Goal: Check status: Check status

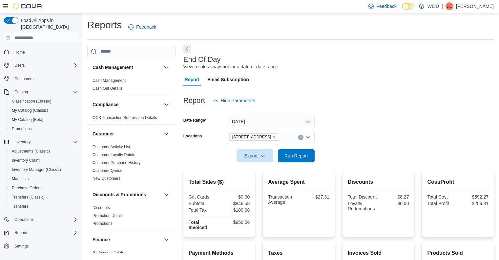
scroll to position [97, 0]
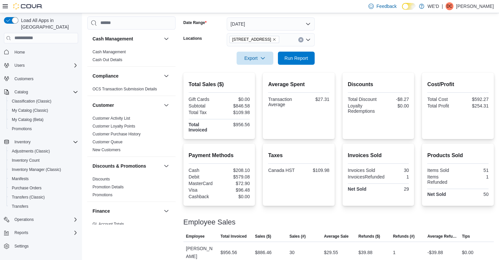
click at [273, 39] on icon "Remove 2400 Dundas St W from selection in this group" at bounding box center [274, 39] width 3 height 3
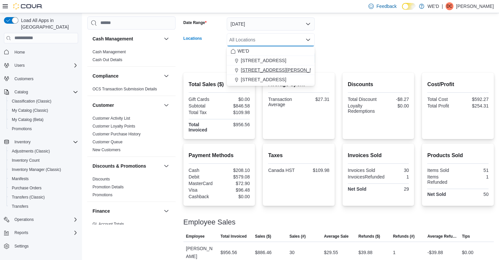
click at [264, 69] on span "[STREET_ADDRESS][PERSON_NAME]" at bounding box center [282, 70] width 83 height 7
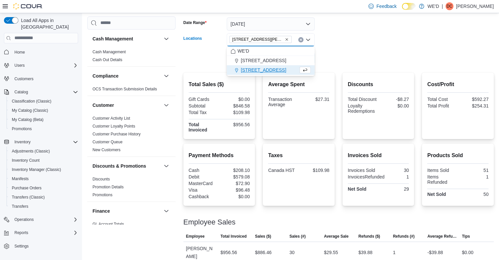
drag, startPoint x: 345, startPoint y: 61, endPoint x: 318, endPoint y: 63, distance: 27.0
click at [345, 61] on form "Date Range [DATE] Locations [STREET_ADDRESS][PERSON_NAME] Combo box. Selected. …" at bounding box center [338, 37] width 311 height 55
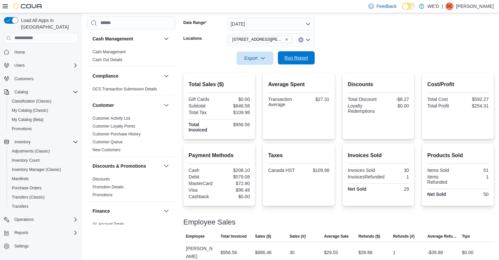
click at [310, 60] on span "Run Report" at bounding box center [296, 57] width 29 height 13
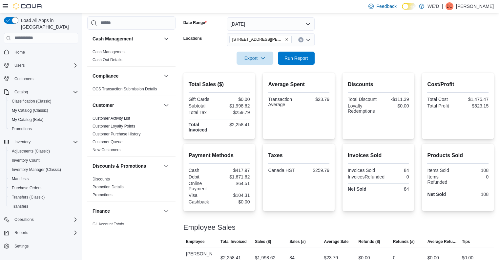
scroll to position [32, 0]
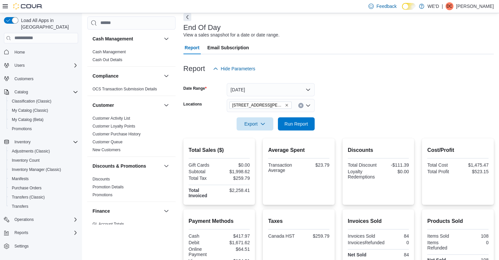
click at [285, 106] on icon "Remove 205 Quigley Rd #5 from selection in this group" at bounding box center [287, 105] width 4 height 4
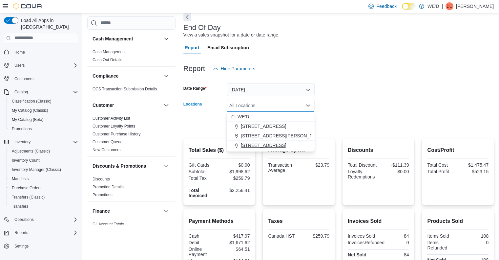
click at [271, 144] on span "[STREET_ADDRESS]" at bounding box center [263, 145] width 45 height 7
click at [370, 121] on form "Date Range [DATE] Locations [STREET_ADDRESS] Selected. [STREET_ADDRESS] Press B…" at bounding box center [338, 102] width 311 height 55
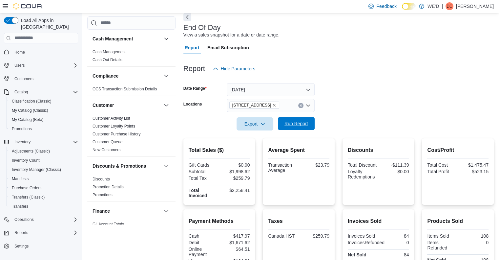
click at [302, 122] on span "Run Report" at bounding box center [297, 123] width 24 height 7
click at [365, 96] on form "Date Range [DATE] Locations [STREET_ADDRESS][GEOGRAPHIC_DATA] Run Report" at bounding box center [338, 102] width 311 height 55
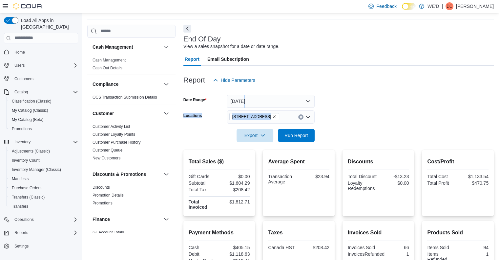
scroll to position [21, 0]
